Goal: Task Accomplishment & Management: Manage account settings

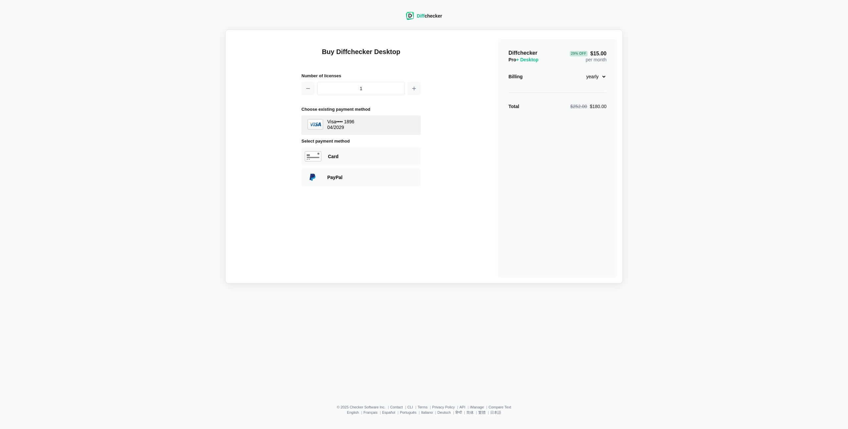
click at [423, 16] on span "Diff" at bounding box center [421, 15] width 8 height 5
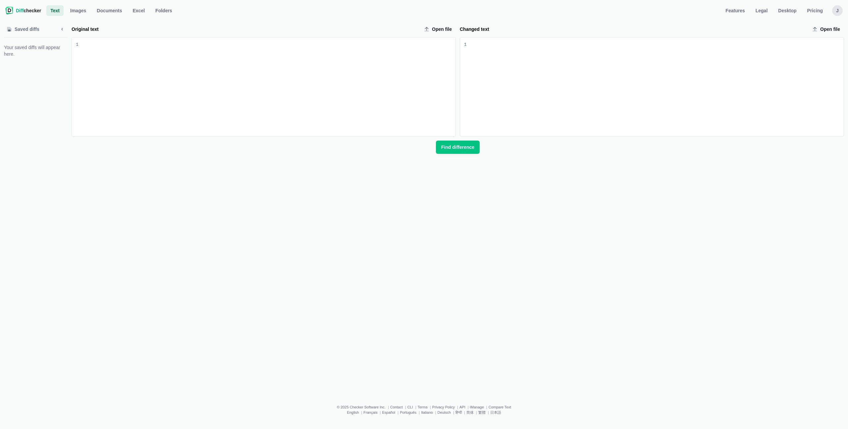
click at [834, 7] on div "J" at bounding box center [837, 10] width 11 height 11
click at [813, 46] on link "Account Settings" at bounding box center [811, 44] width 57 height 11
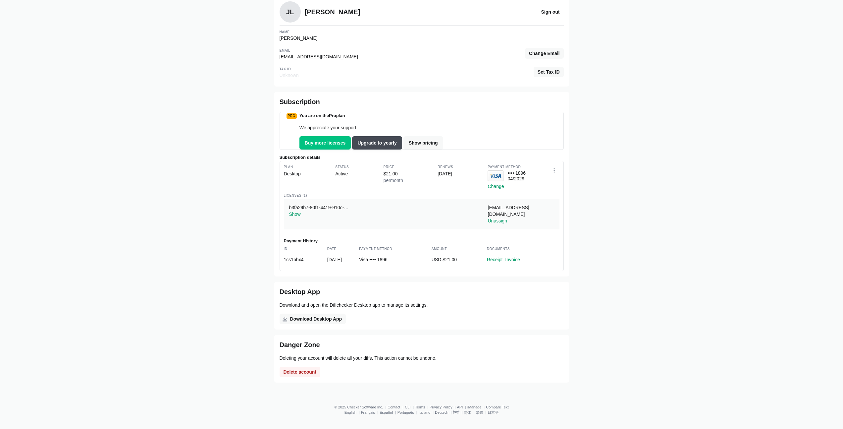
scroll to position [41, 0]
click at [294, 217] on button "Show" at bounding box center [295, 214] width 12 height 7
click at [351, 211] on div "b3fa29b7-80f1-4419-910c-826aa3e6e530" at bounding box center [332, 207] width 86 height 7
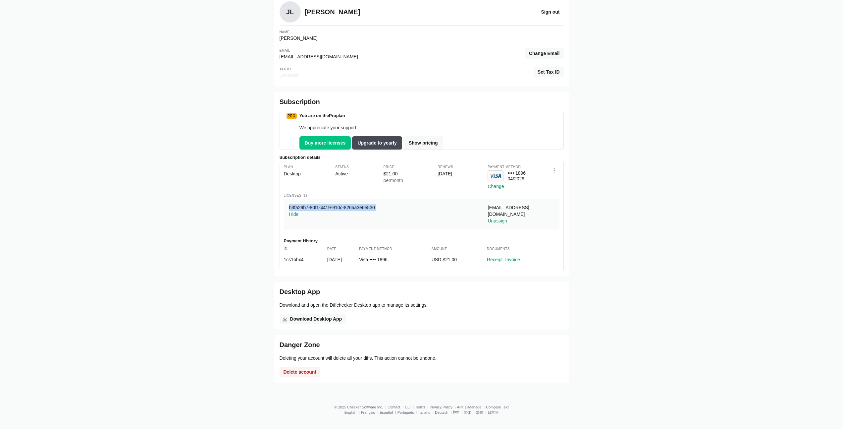
copy div "b3fa29b7-80f1-4419-910c-826aa3e6e530"
